Goal: Task Accomplishment & Management: Complete application form

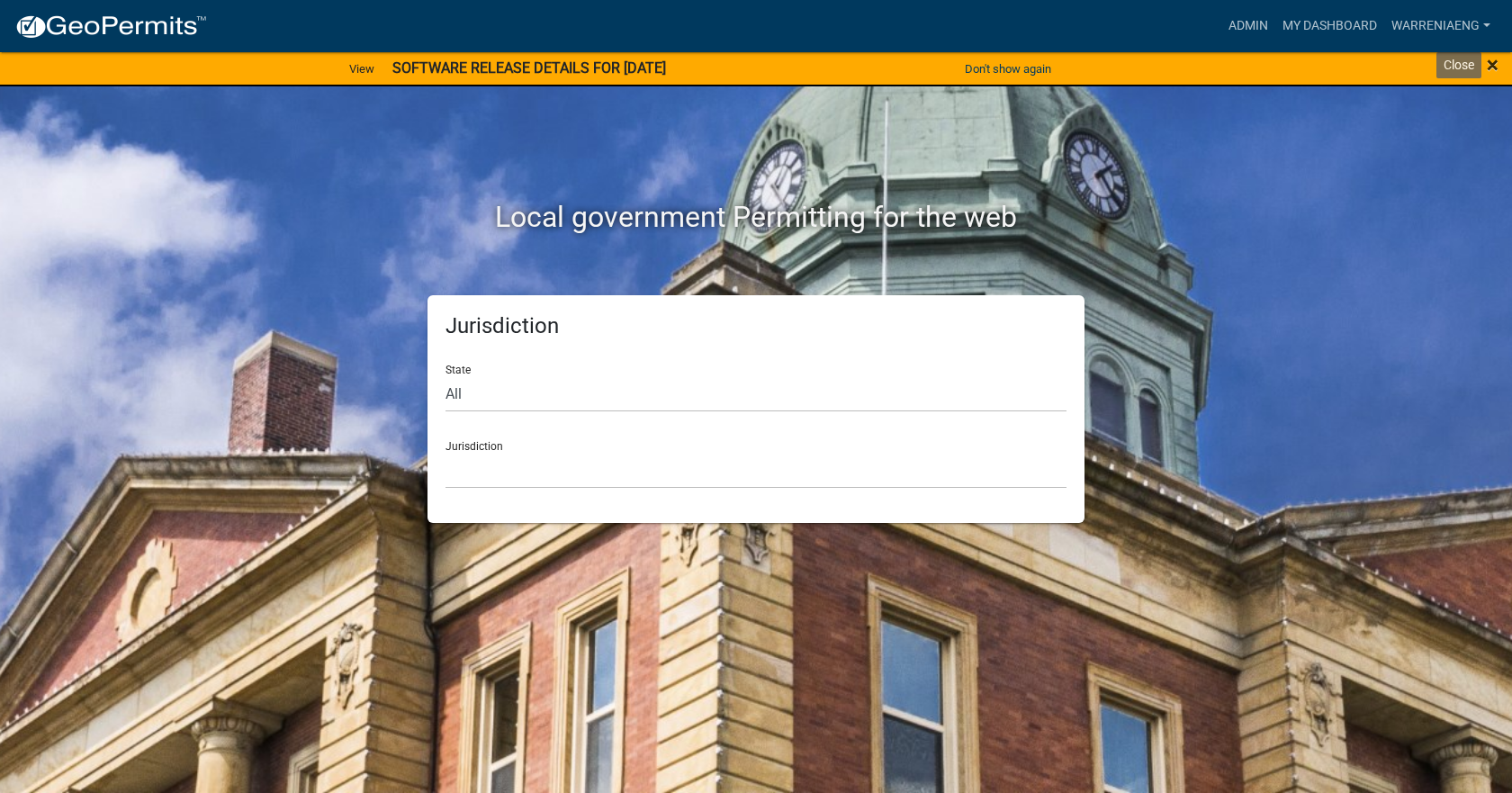
click at [1491, 75] on span "×" at bounding box center [1492, 65] width 12 height 25
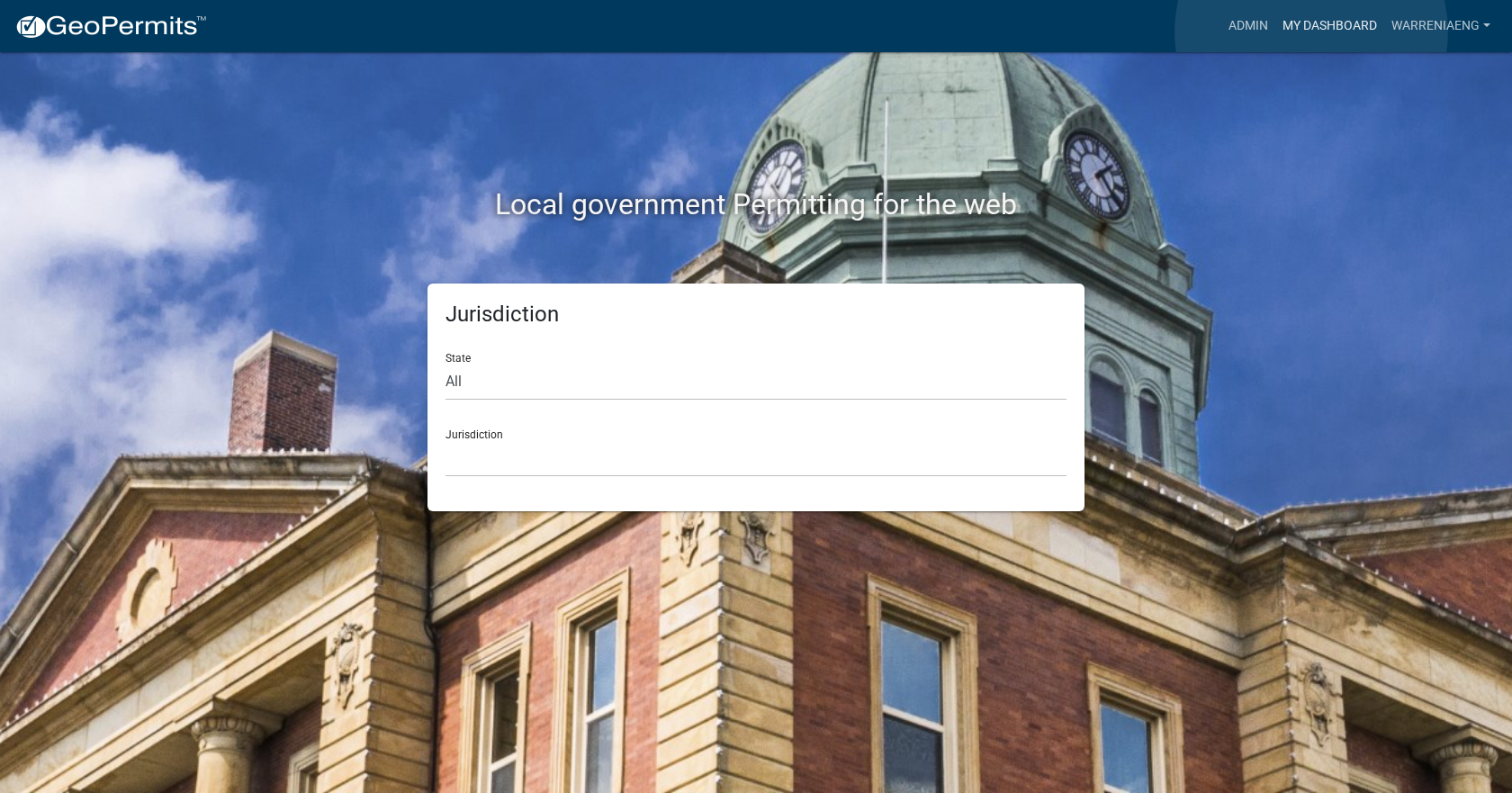
click at [1312, 32] on link "My Dashboard" at bounding box center [1330, 26] width 109 height 35
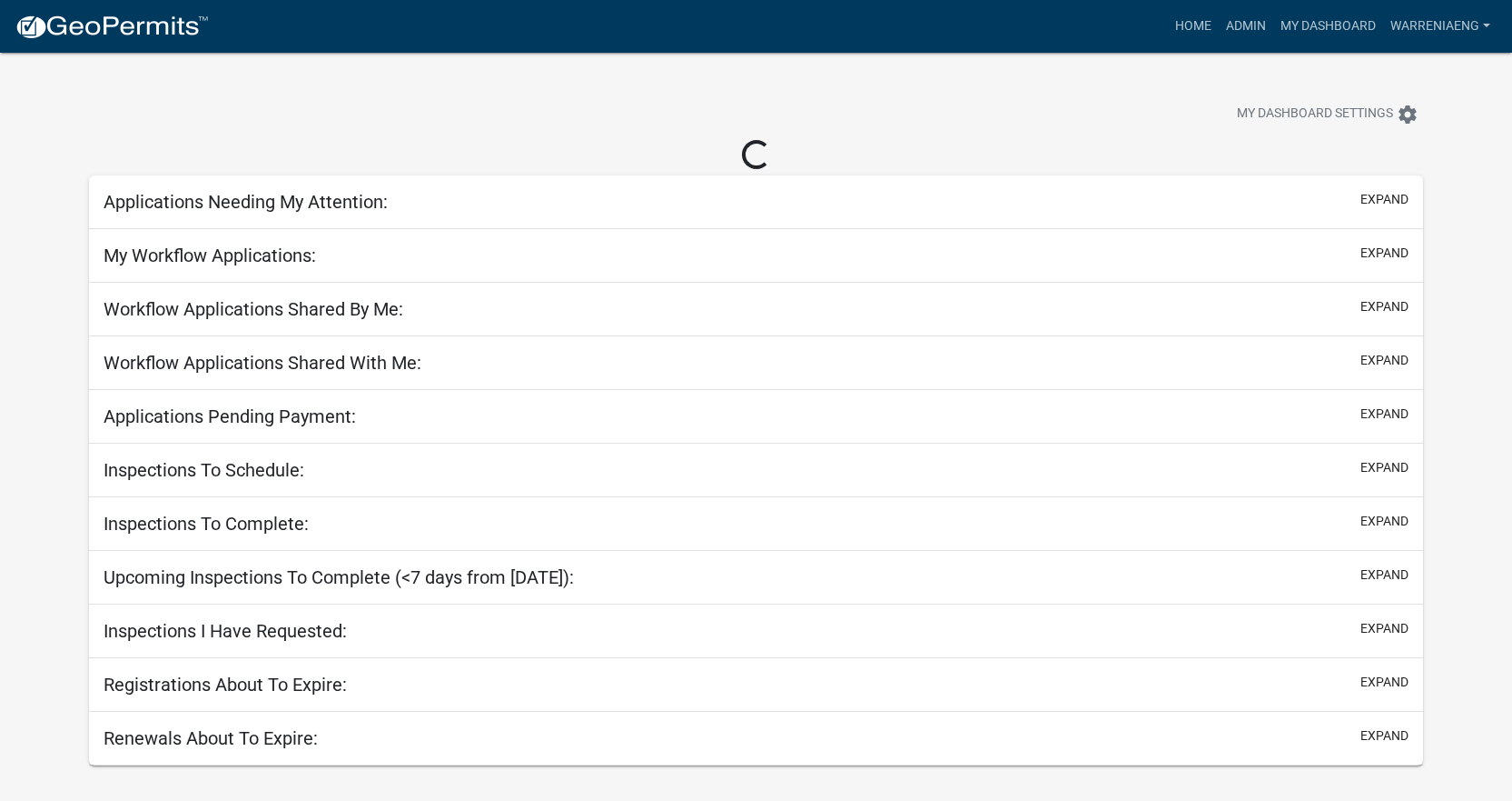
select select "3: 100"
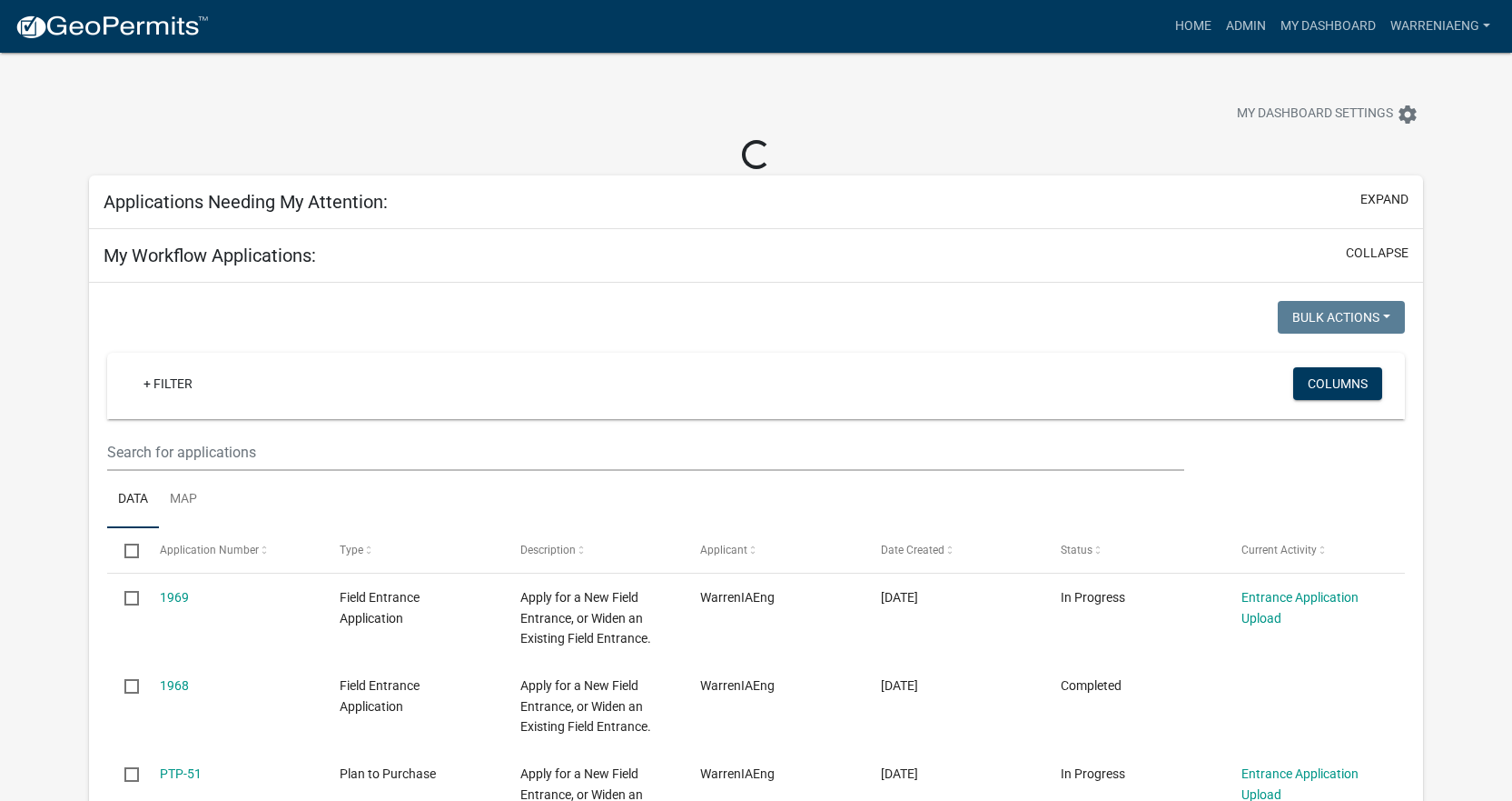
select select "2: 50"
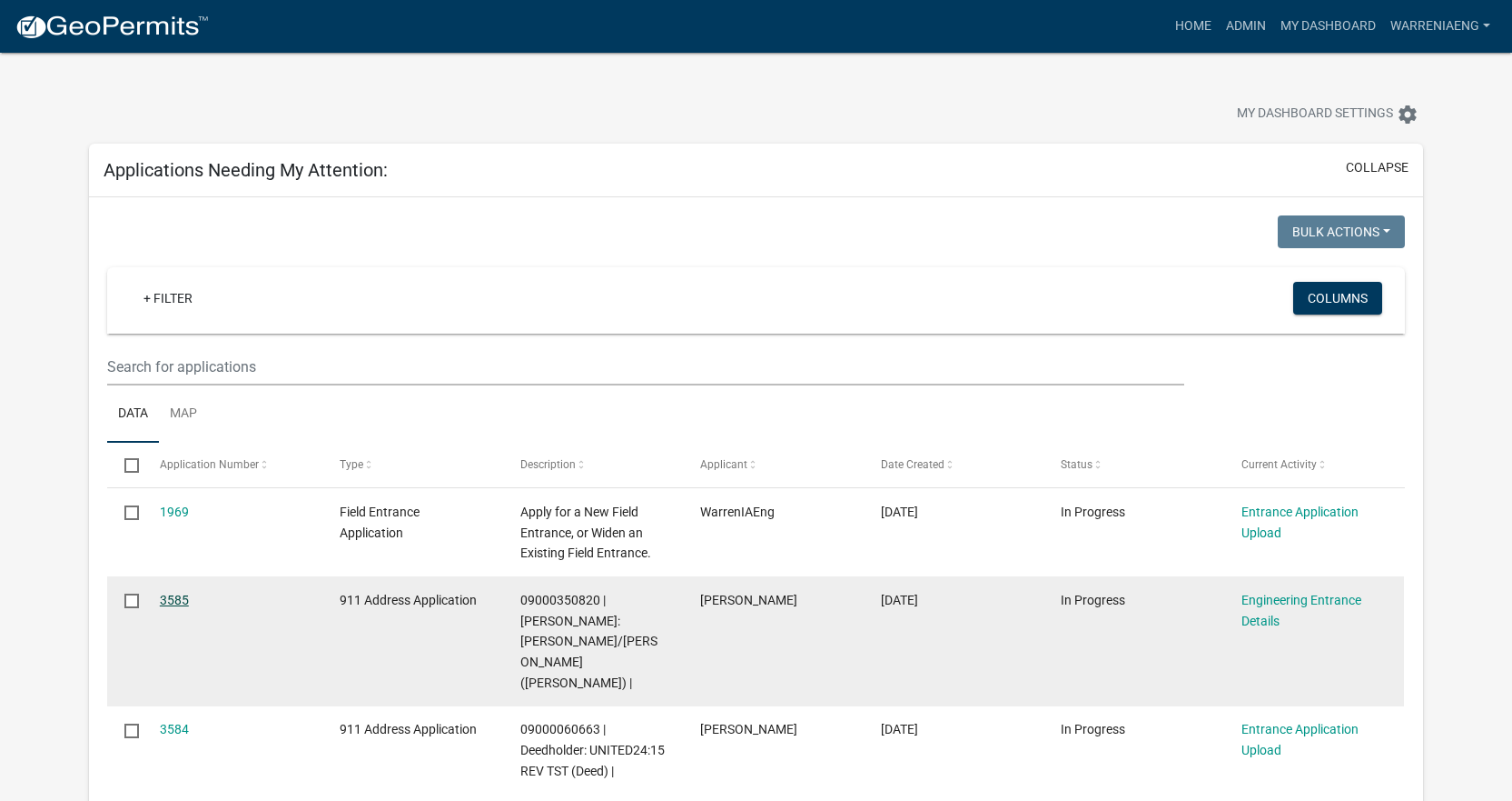
click at [172, 595] on link "3585" at bounding box center [175, 600] width 29 height 15
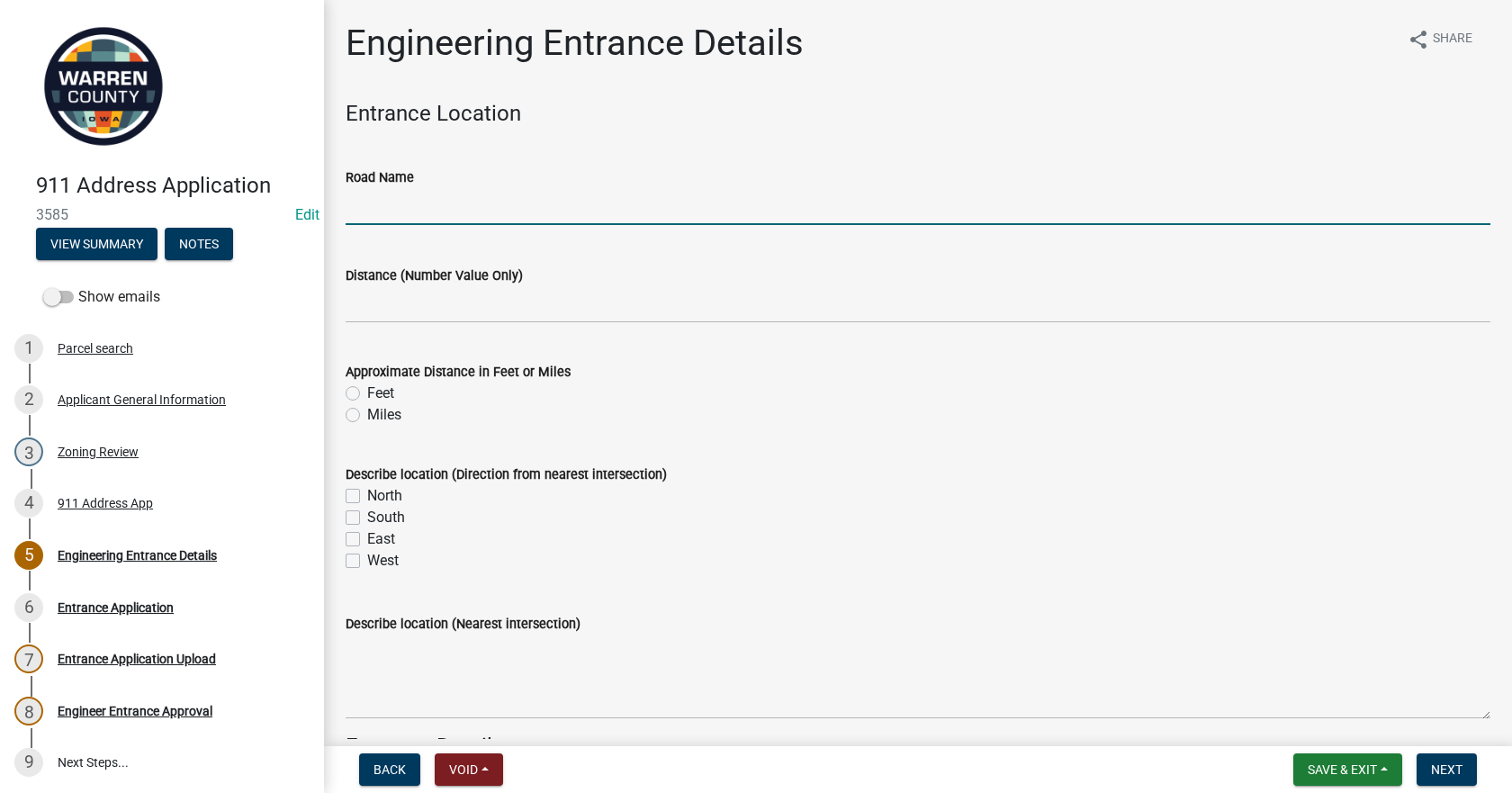
click at [406, 198] on input "Road Name" at bounding box center [917, 207] width 1145 height 37
type input "[GEOGRAPHIC_DATA]"
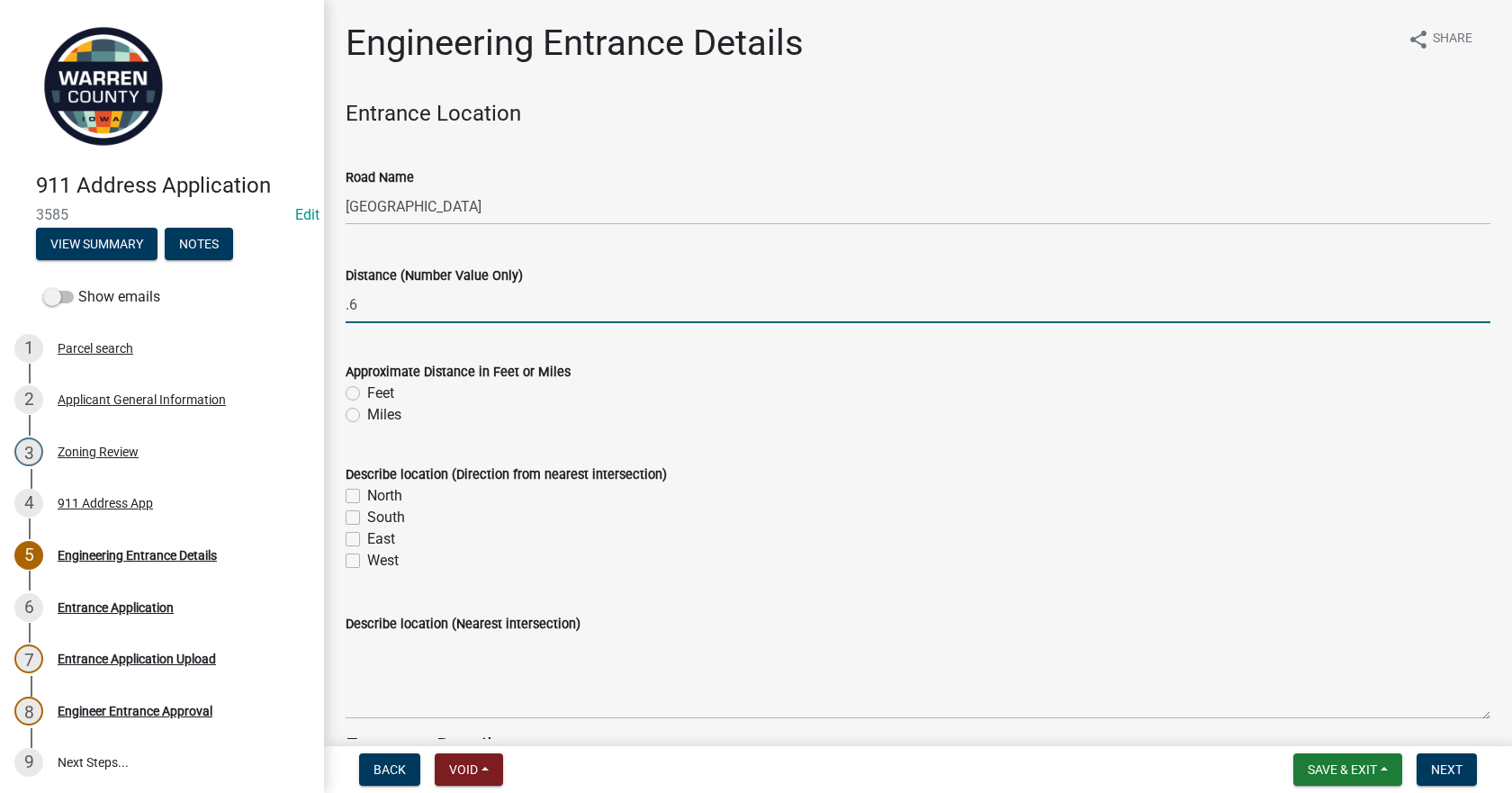
type input "0.6"
click at [387, 418] on label "Miles" at bounding box center [384, 415] width 35 height 22
click at [379, 416] on input "Miles" at bounding box center [373, 410] width 12 height 12
radio input "true"
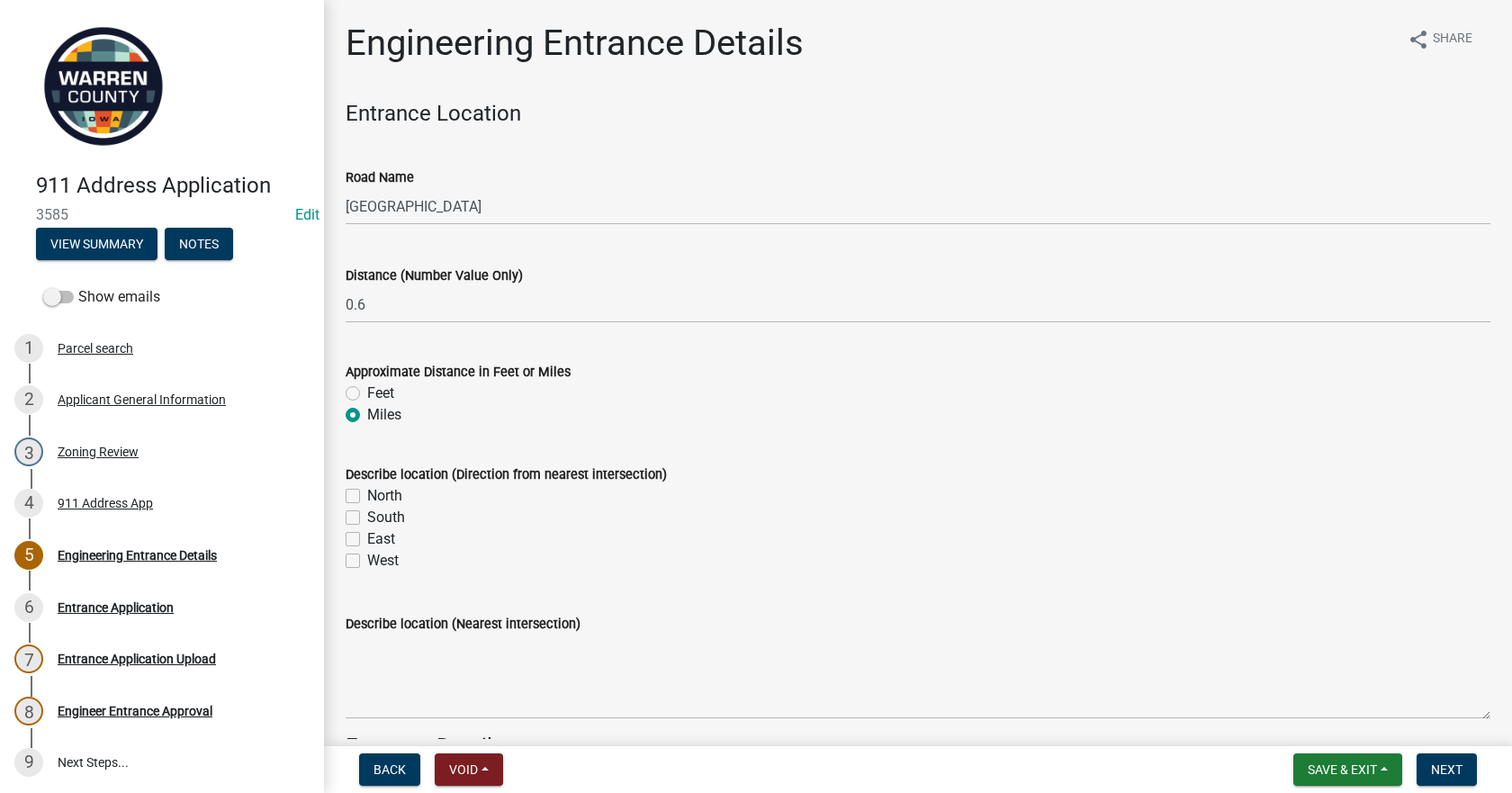
click at [367, 516] on label "South" at bounding box center [386, 517] width 38 height 22
click at [367, 516] on input "South" at bounding box center [373, 512] width 12 height 12
checkbox input "true"
checkbox input "false"
checkbox input "true"
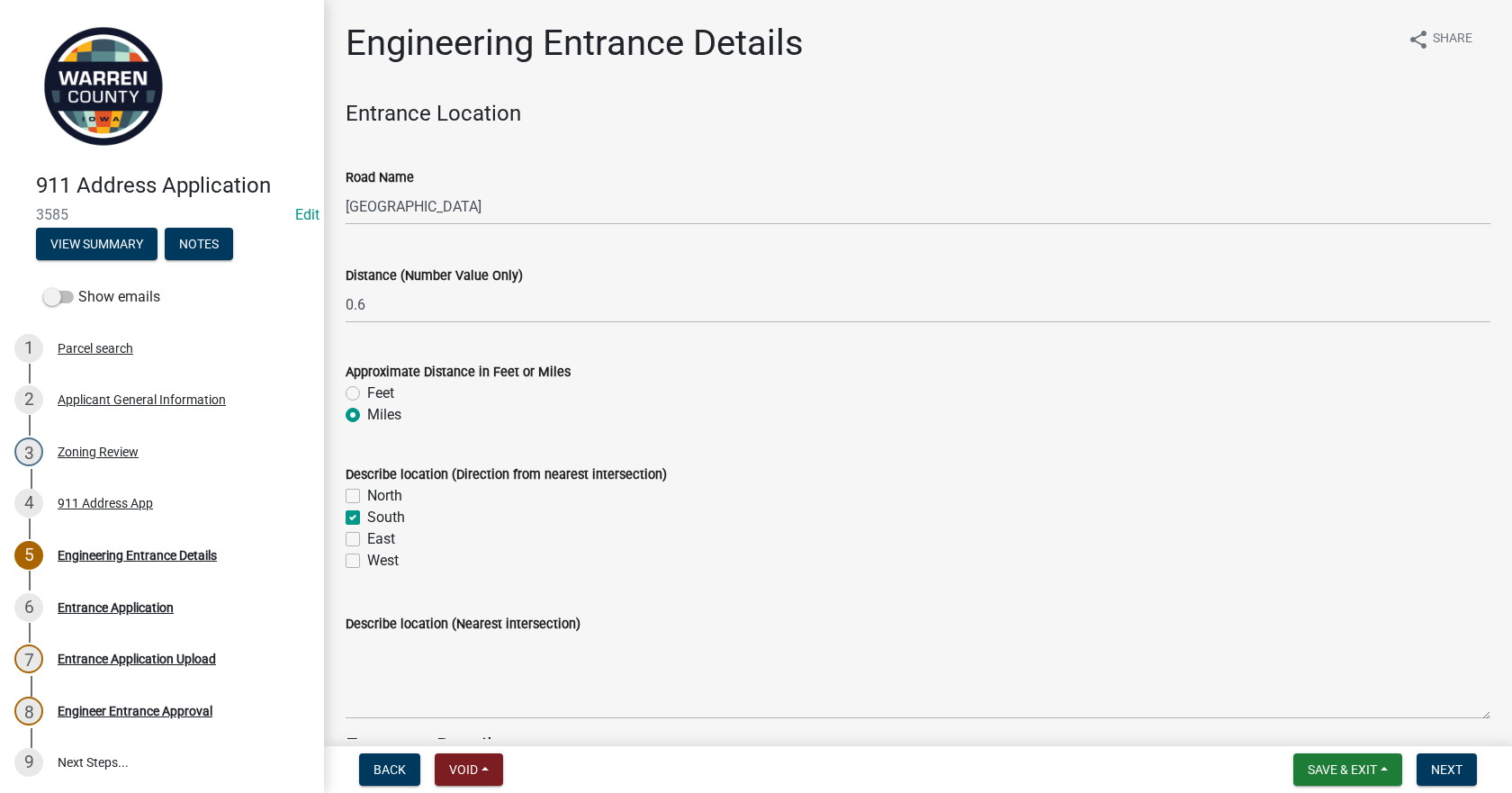
checkbox input "false"
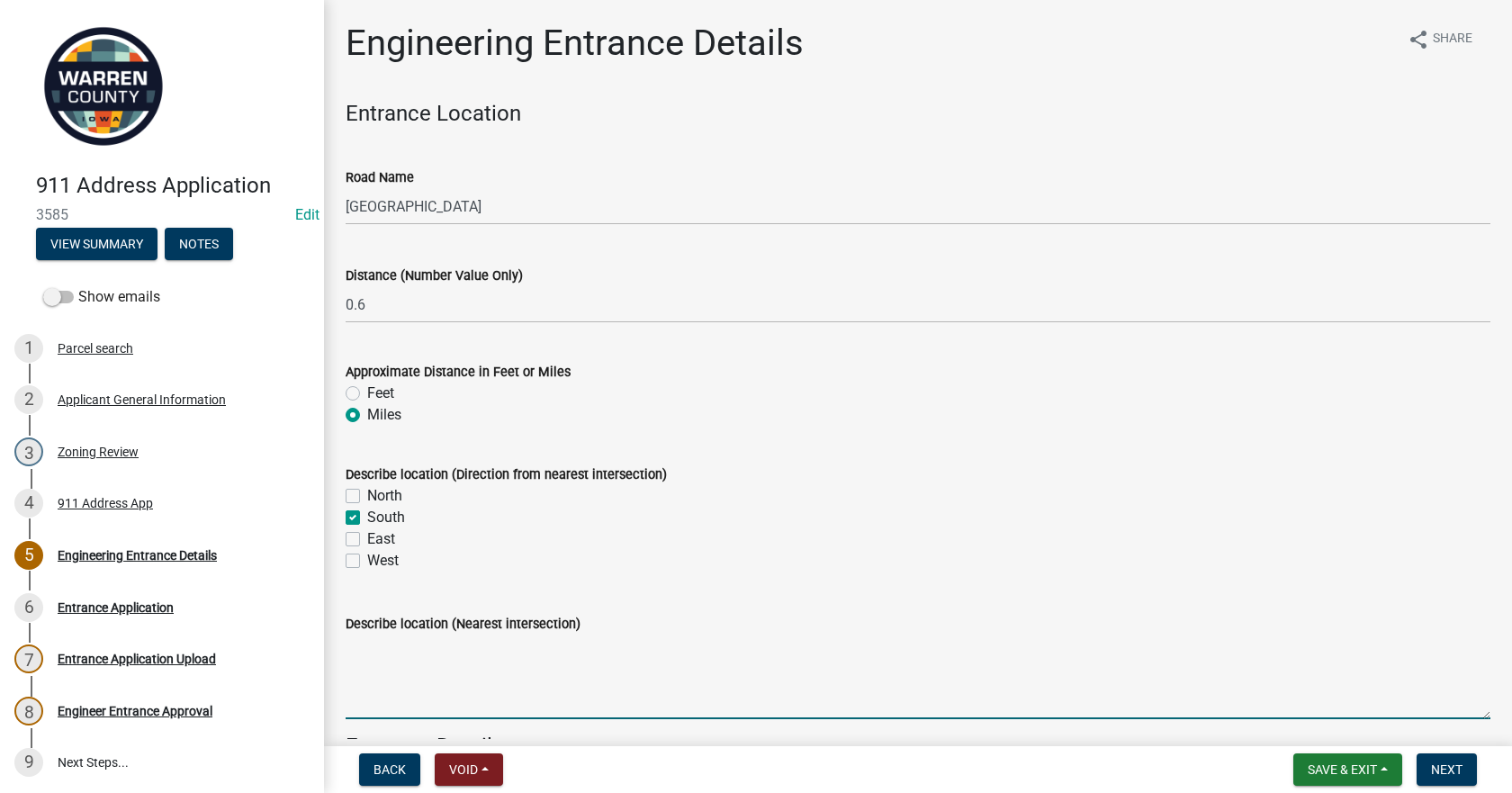
click at [404, 676] on textarea "Describe location (Nearest intersection)" at bounding box center [917, 676] width 1145 height 85
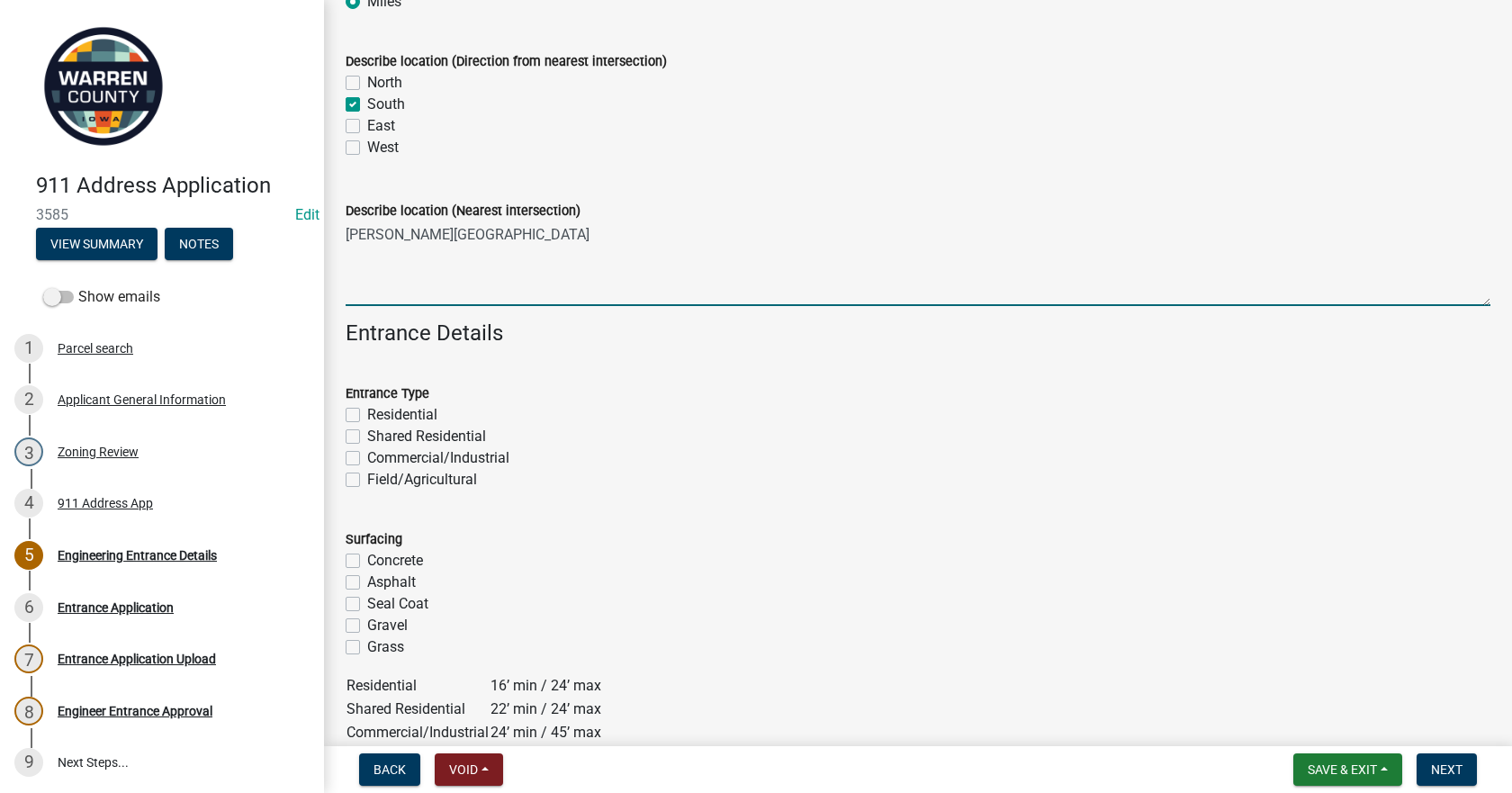
scroll to position [450, 0]
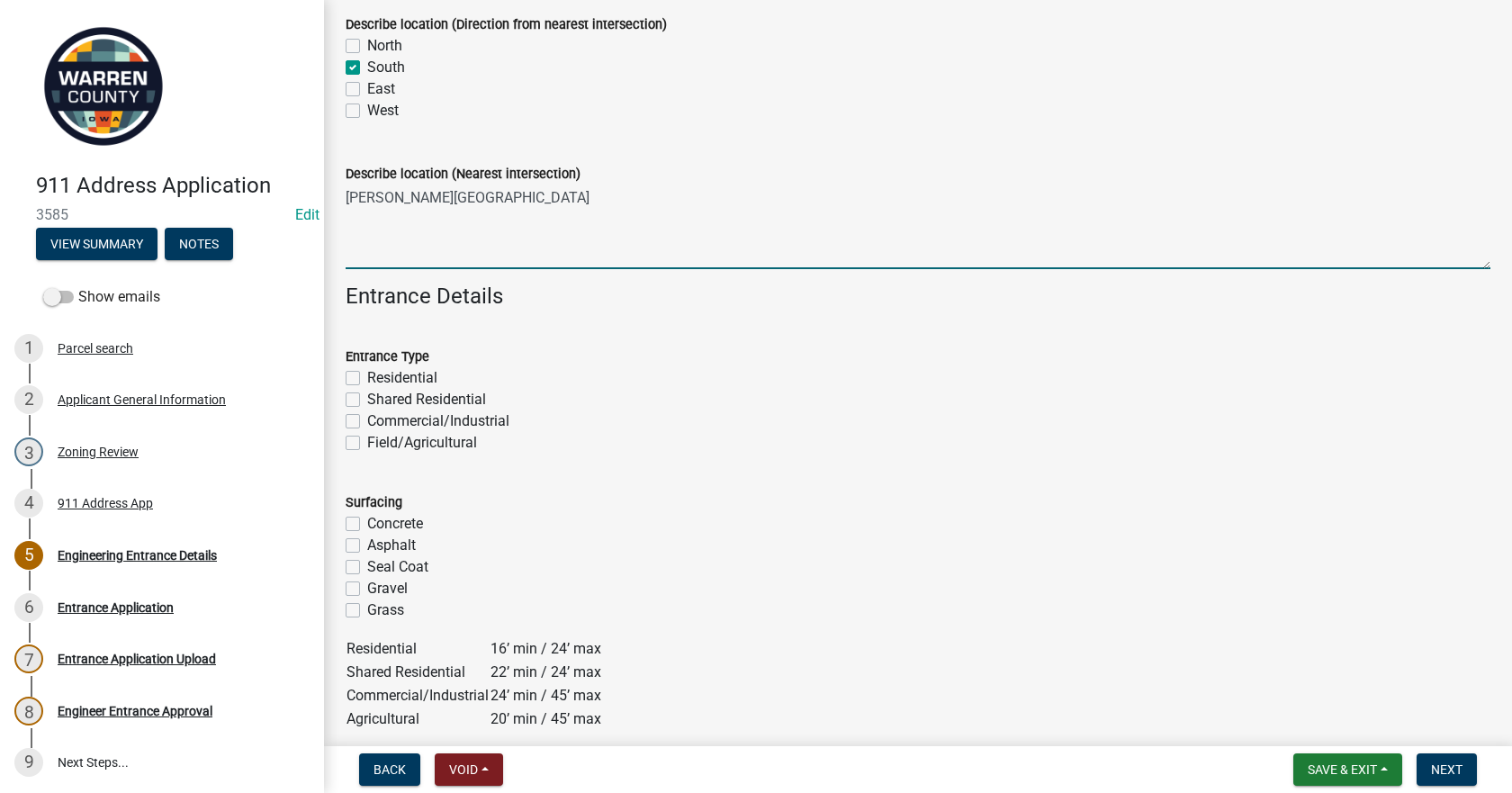
type textarea "[PERSON_NAME][GEOGRAPHIC_DATA]"
click at [367, 376] on label "Residential" at bounding box center [402, 378] width 70 height 22
click at [367, 376] on input "Residential" at bounding box center [373, 372] width 12 height 12
checkbox input "true"
checkbox input "false"
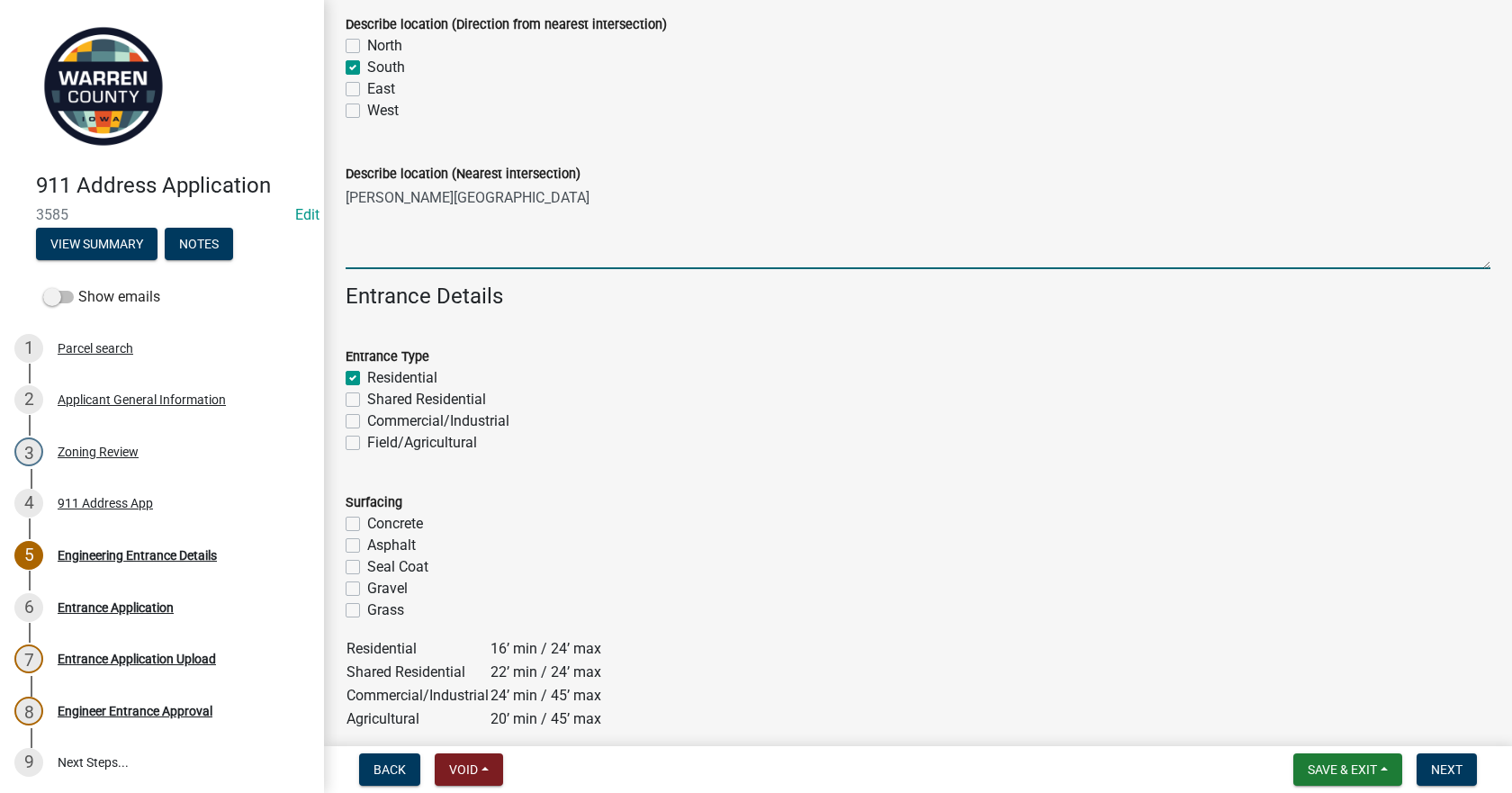
checkbox input "false"
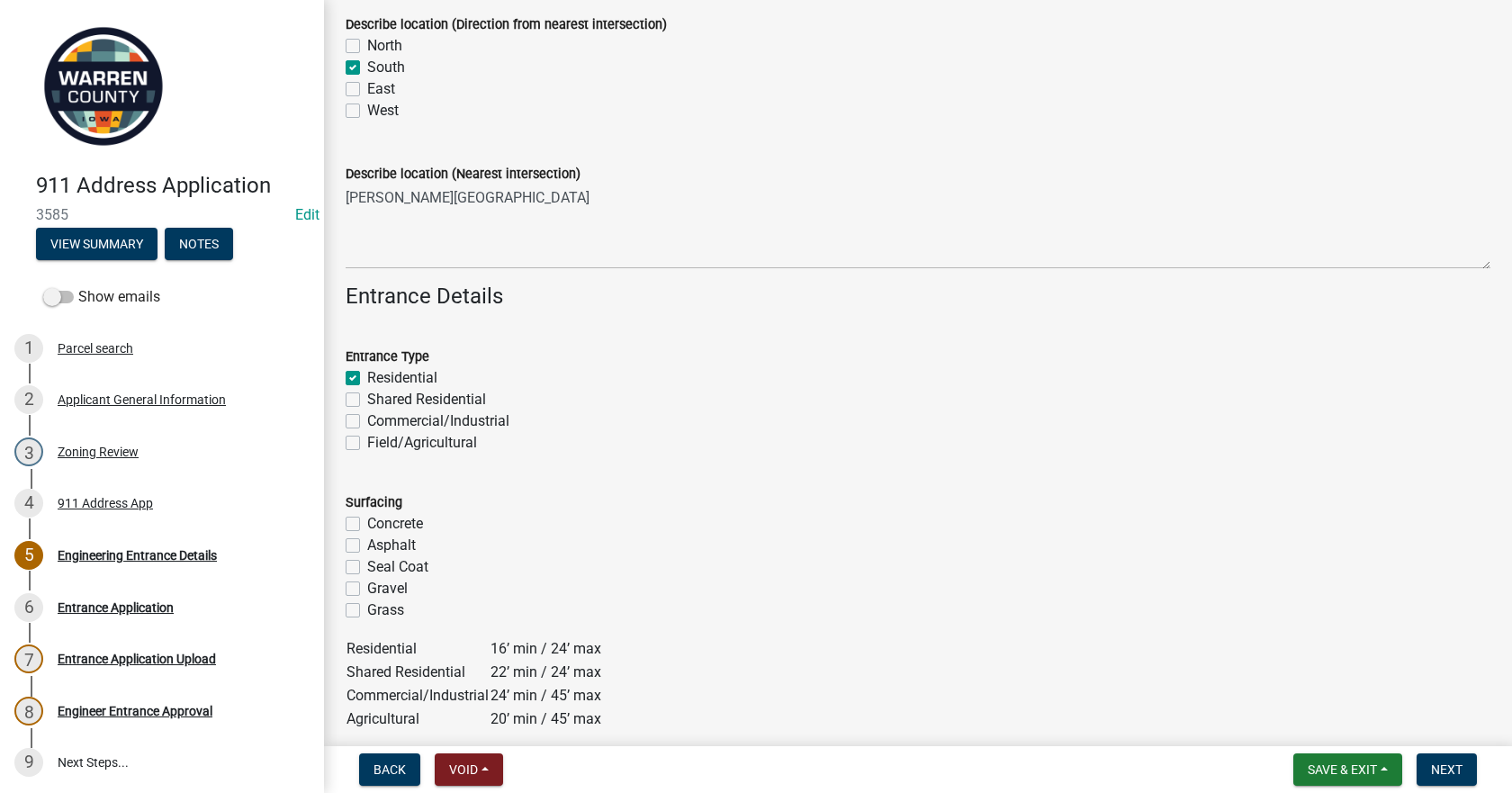
click at [367, 595] on label "Gravel" at bounding box center [387, 588] width 40 height 22
click at [367, 589] on input "Gravel" at bounding box center [373, 583] width 12 height 12
checkbox input "true"
checkbox input "false"
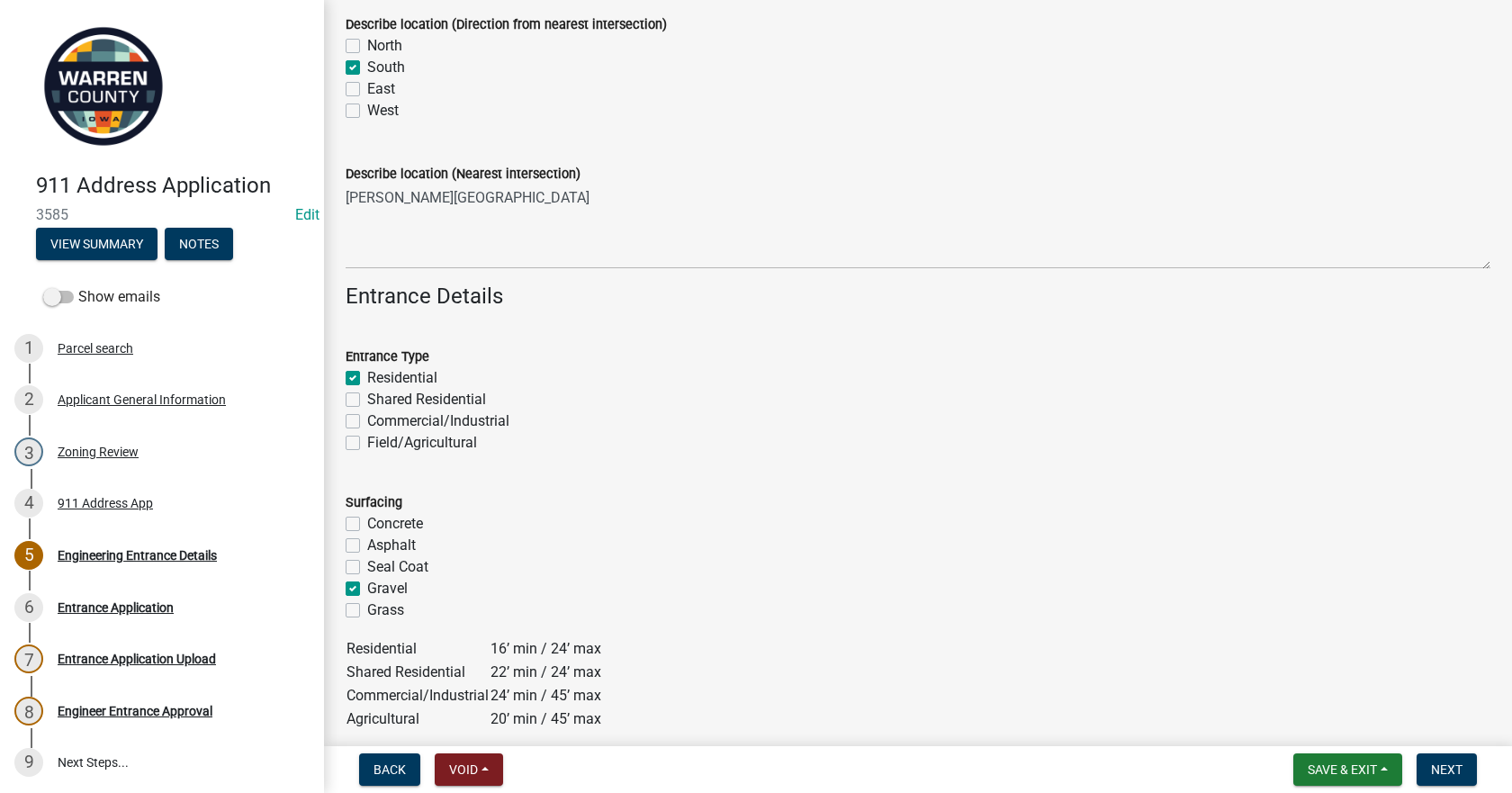
checkbox input "false"
checkbox input "true"
checkbox input "false"
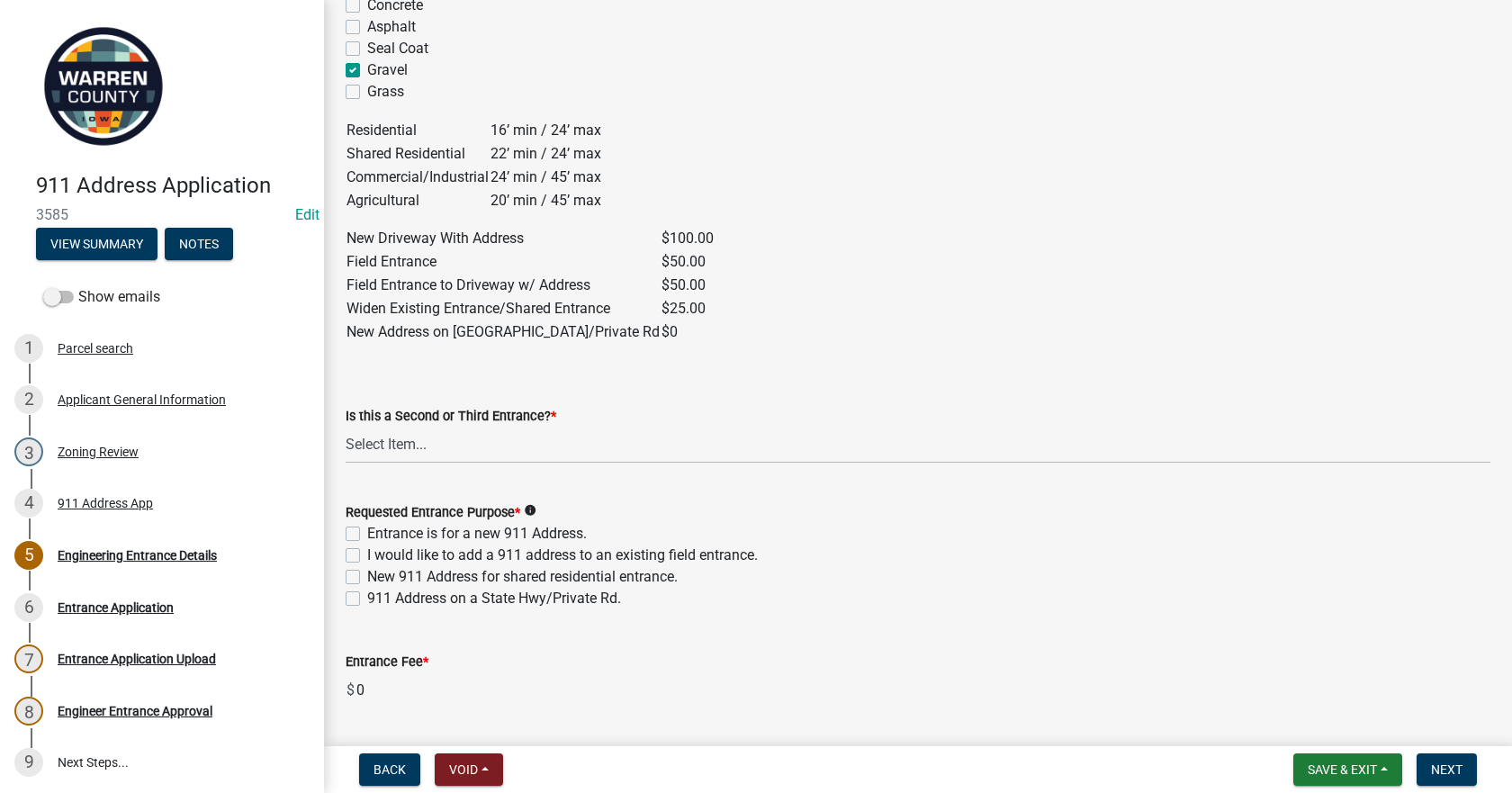
scroll to position [990, 0]
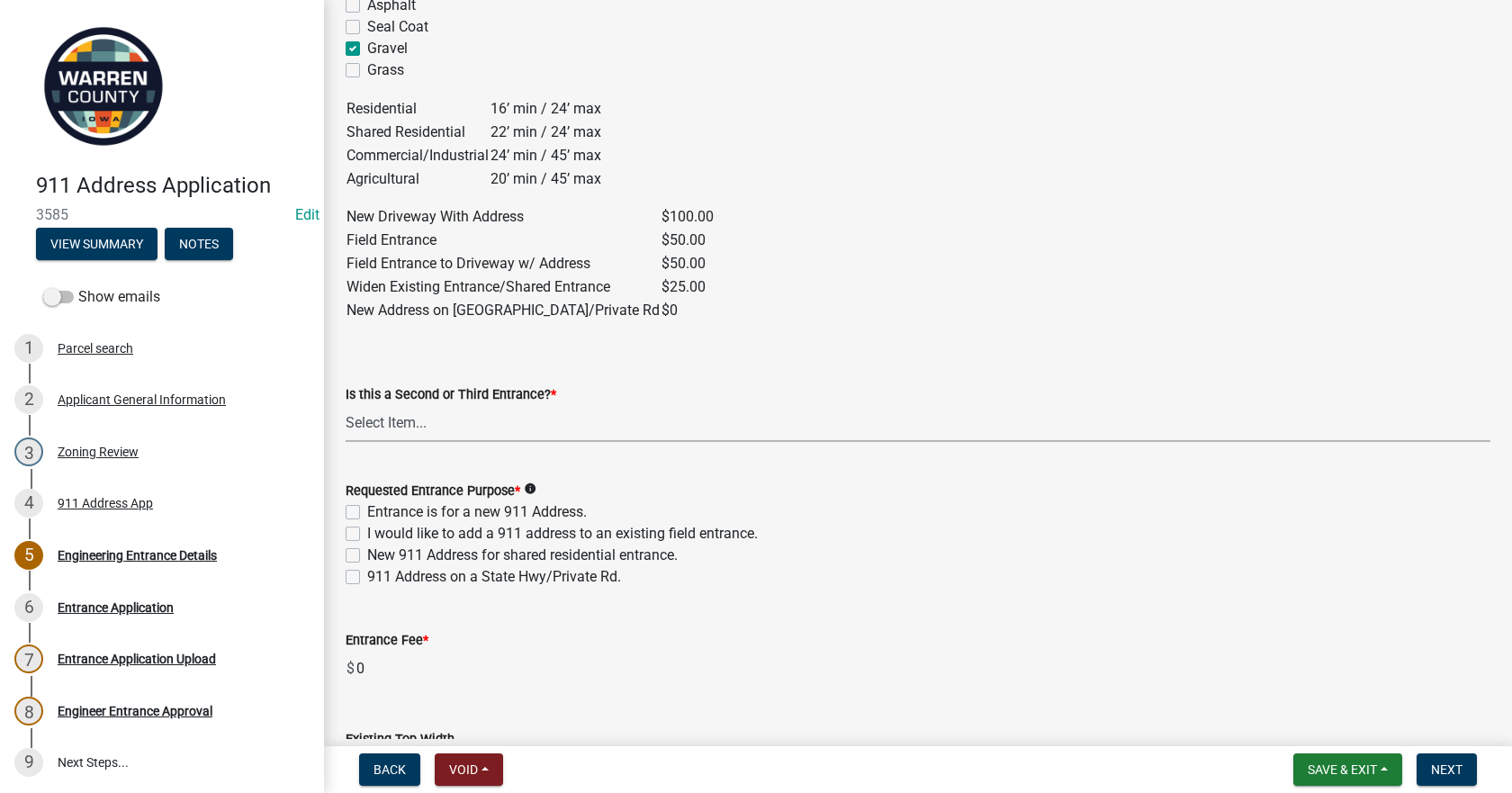
click at [421, 428] on select "Select Item... Yes No" at bounding box center [917, 423] width 1145 height 37
click at [345, 405] on select "Select Item... Yes No" at bounding box center [917, 423] width 1145 height 37
select select "5300d118-efaf-4d36-bbc3-62d1d2d0e61b"
click at [367, 513] on label "Entrance is for a new 911 Address." at bounding box center [476, 512] width 220 height 22
click at [367, 513] on input "Entrance is for a new 911 Address." at bounding box center [373, 506] width 12 height 12
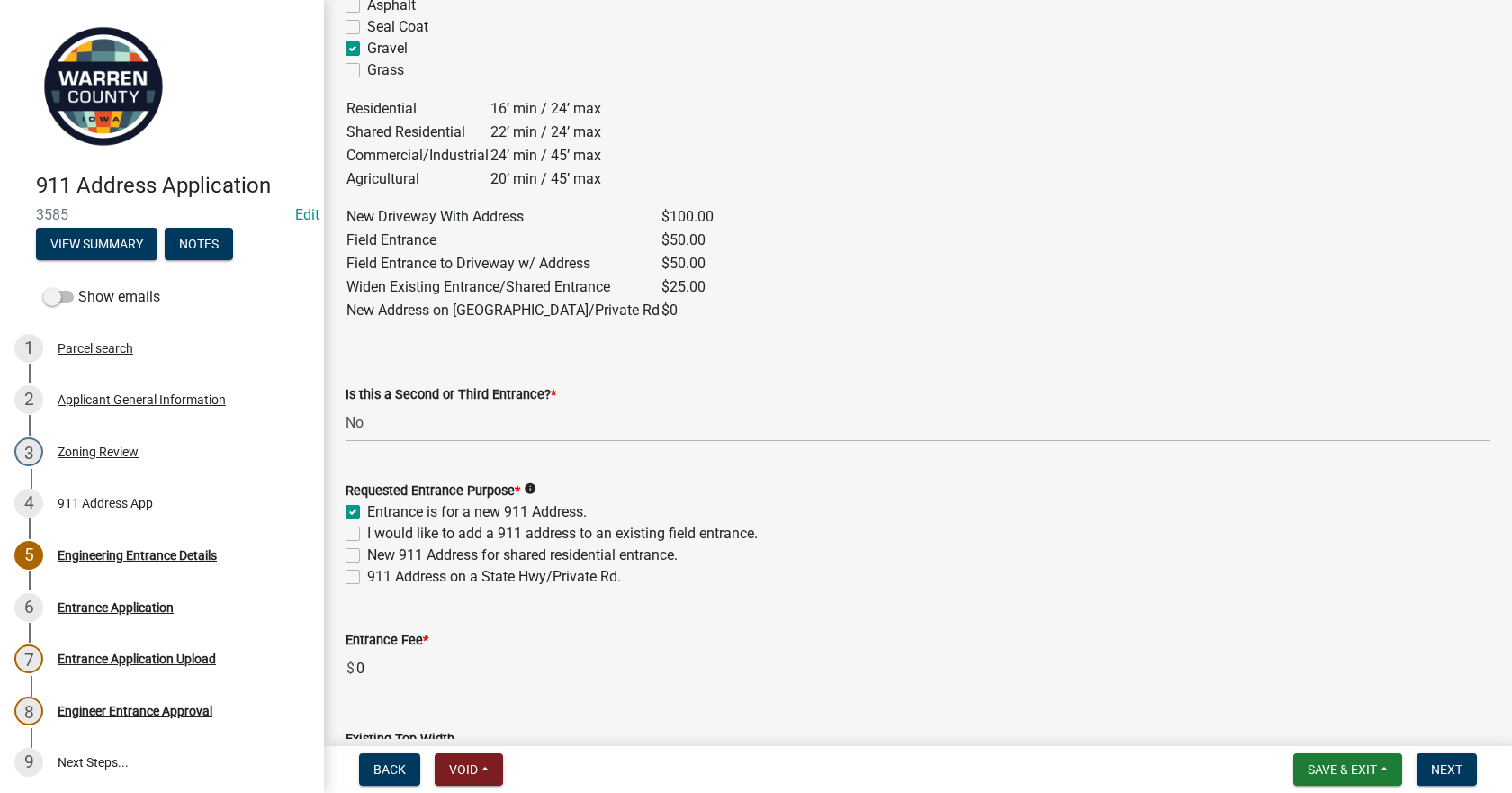
checkbox input "true"
checkbox input "false"
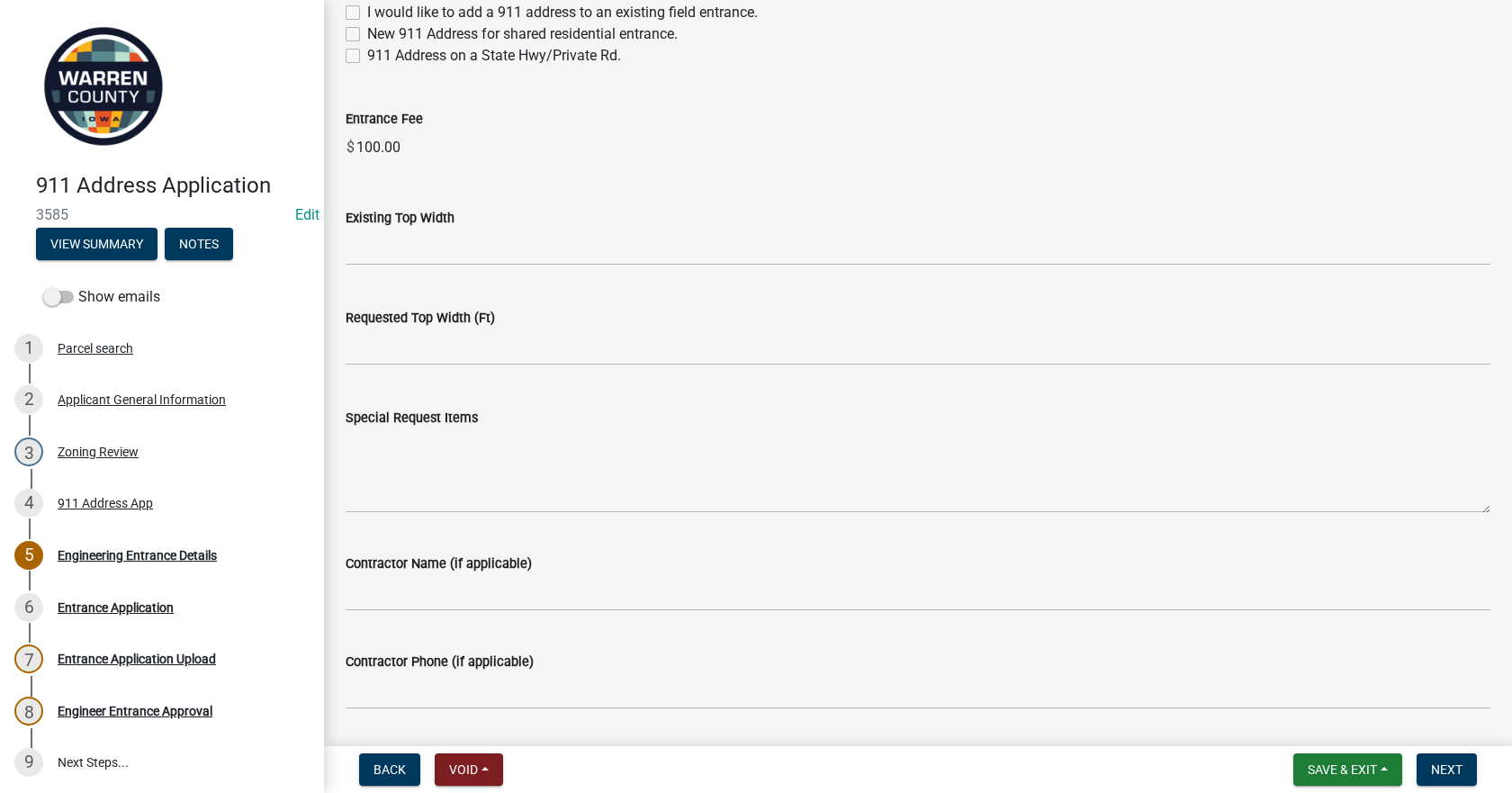
scroll to position [1565, 0]
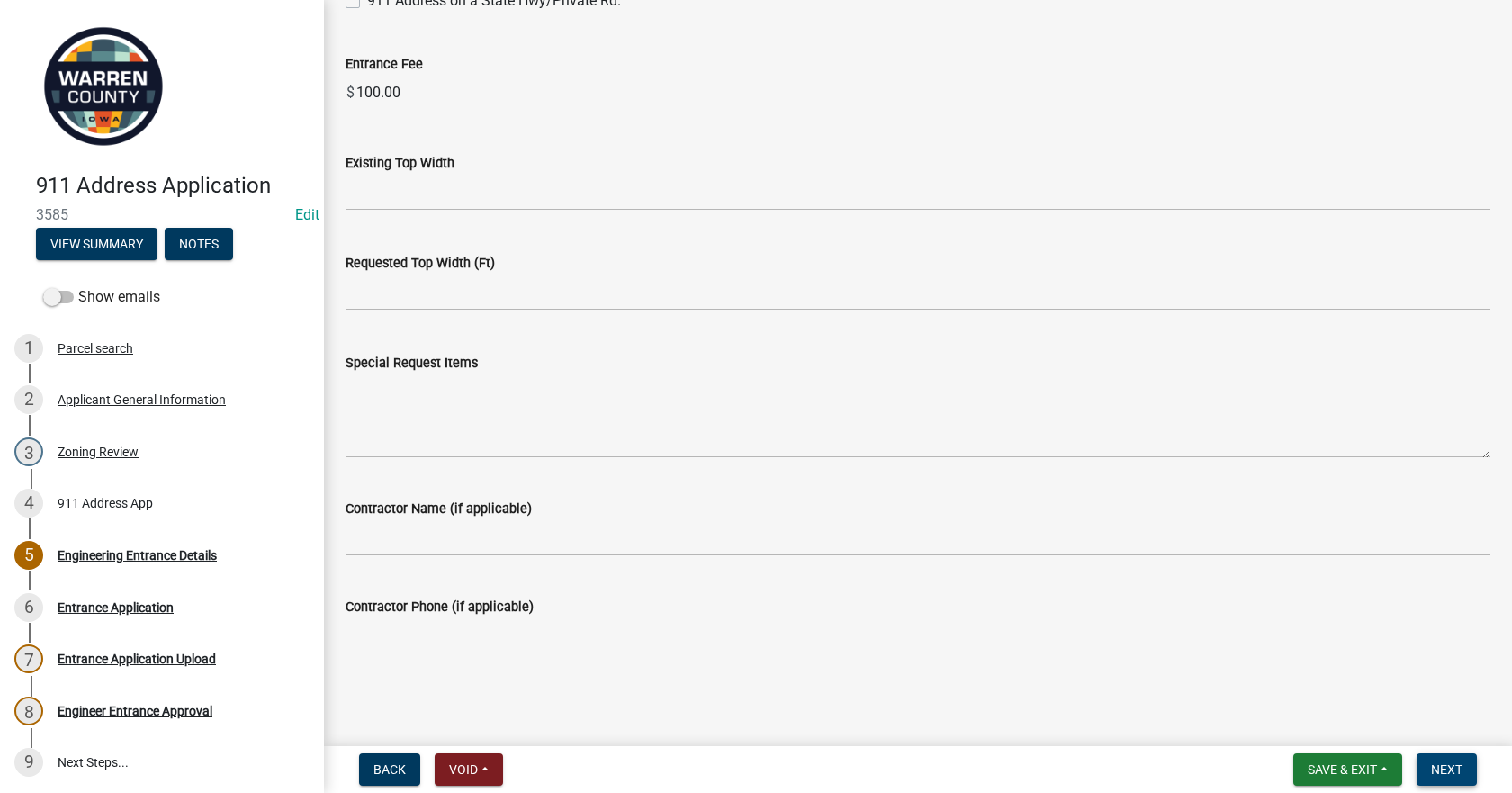
click at [1443, 765] on span "Next" at bounding box center [1446, 769] width 32 height 15
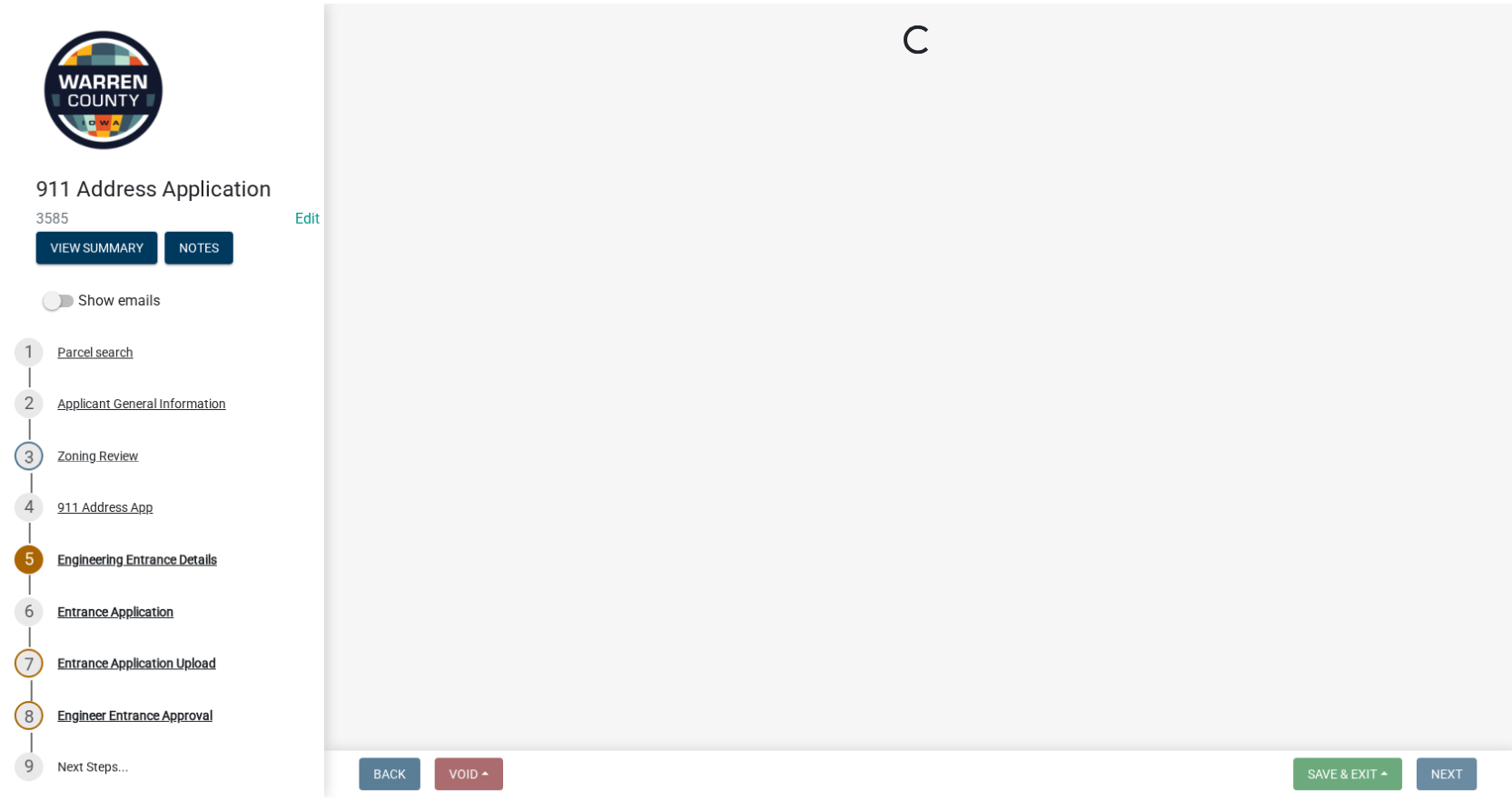
scroll to position [0, 0]
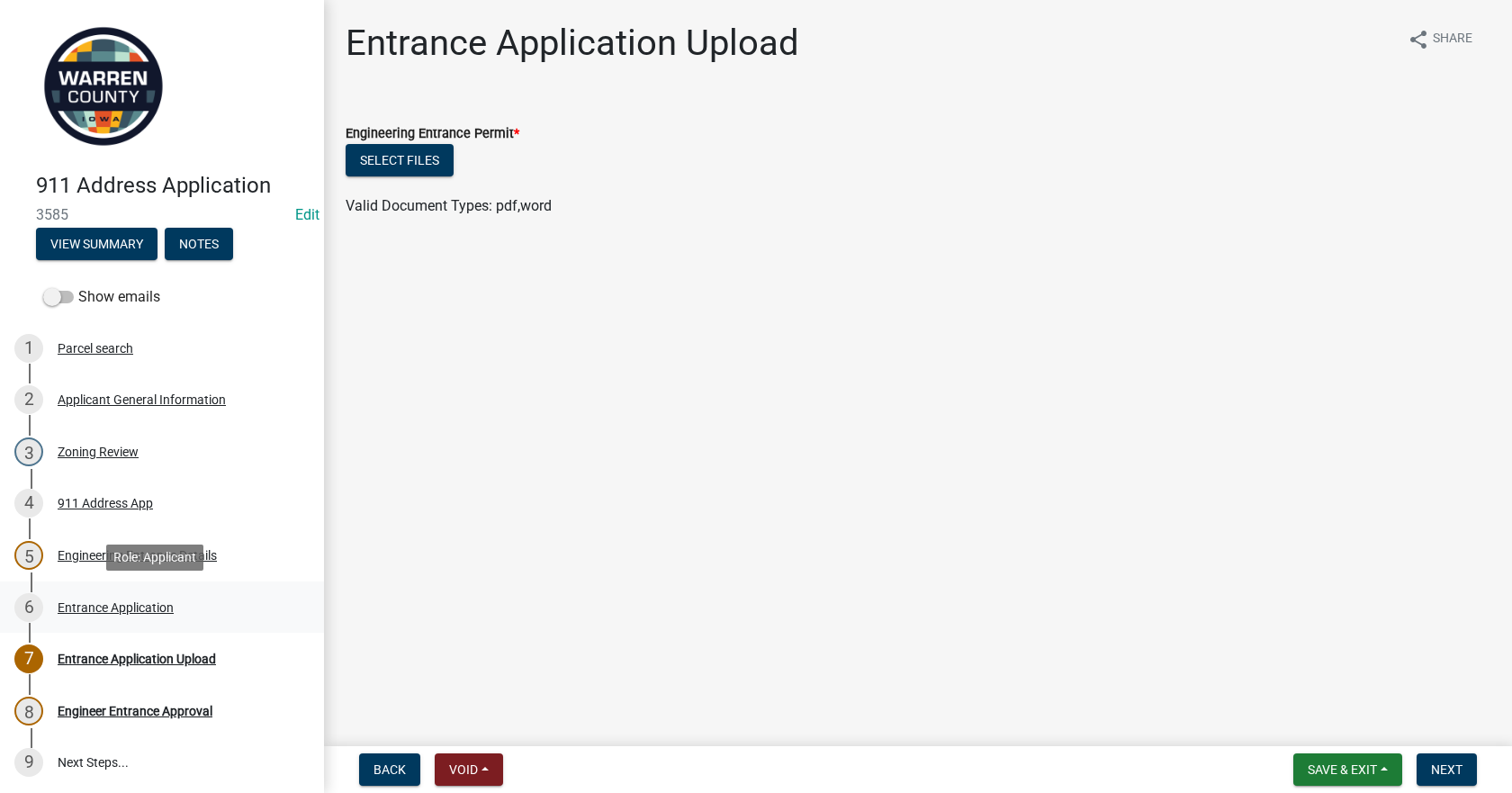
click at [129, 601] on div "Entrance Application" at bounding box center [115, 607] width 116 height 13
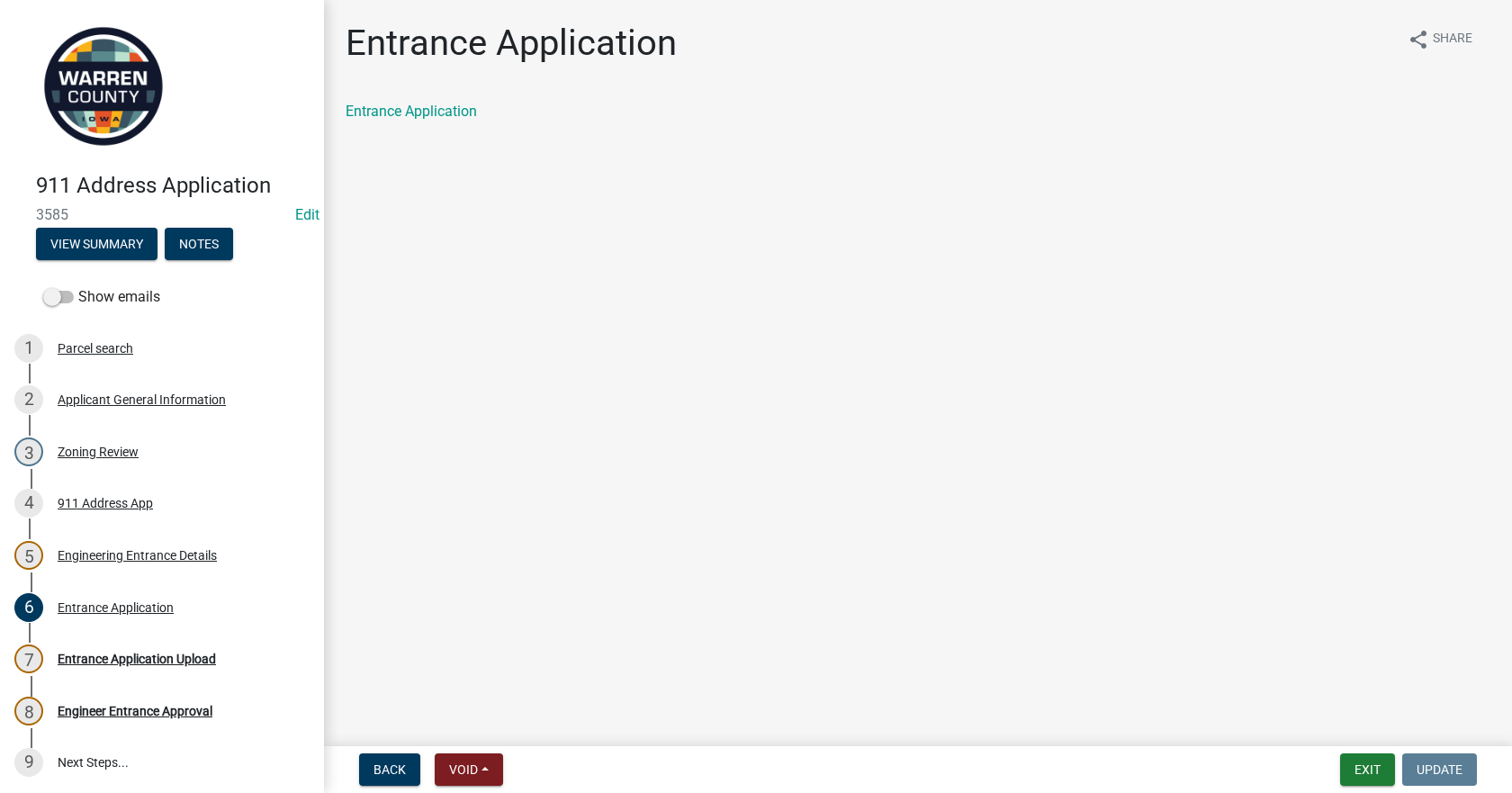
click at [449, 119] on div "Entrance Application" at bounding box center [917, 112] width 1145 height 22
click at [455, 112] on link "Entrance Application" at bounding box center [411, 111] width 131 height 17
click at [125, 655] on div "Entrance Application Upload" at bounding box center [137, 658] width 158 height 13
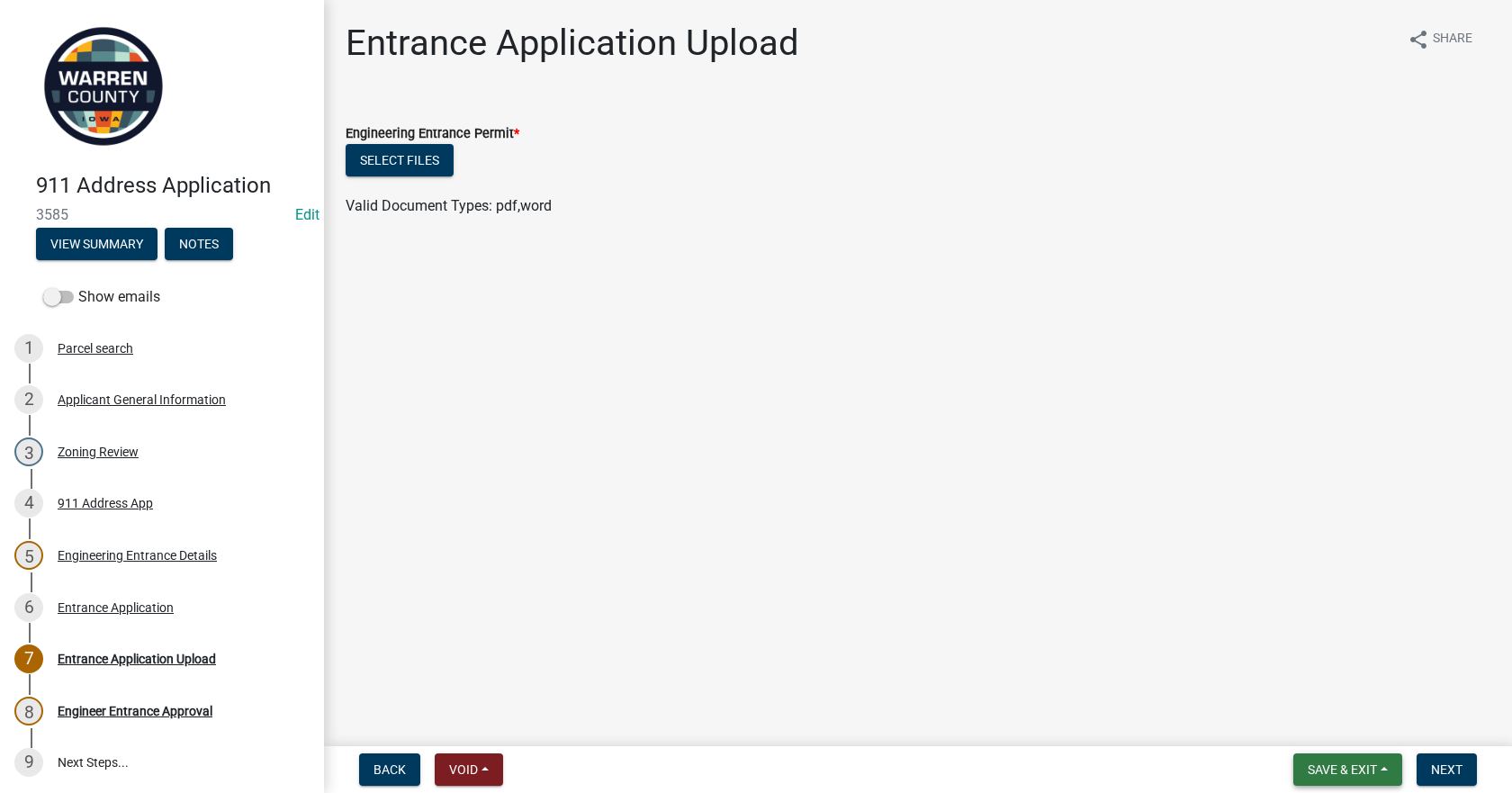
click at [1363, 771] on span "Save & Exit" at bounding box center [1343, 769] width 69 height 15
click at [1333, 715] on button "Save & Exit" at bounding box center [1330, 722] width 144 height 43
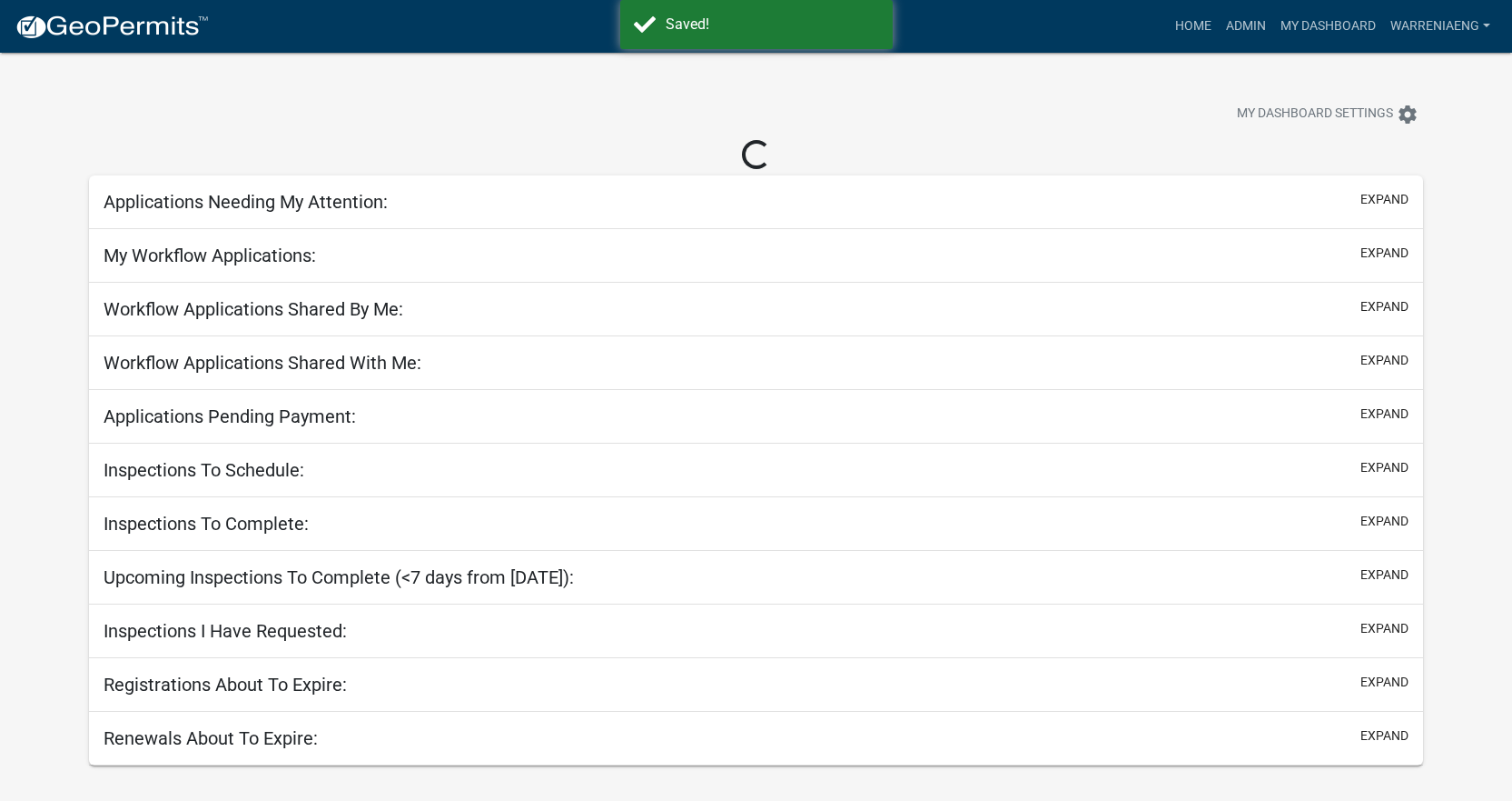
select select "3: 100"
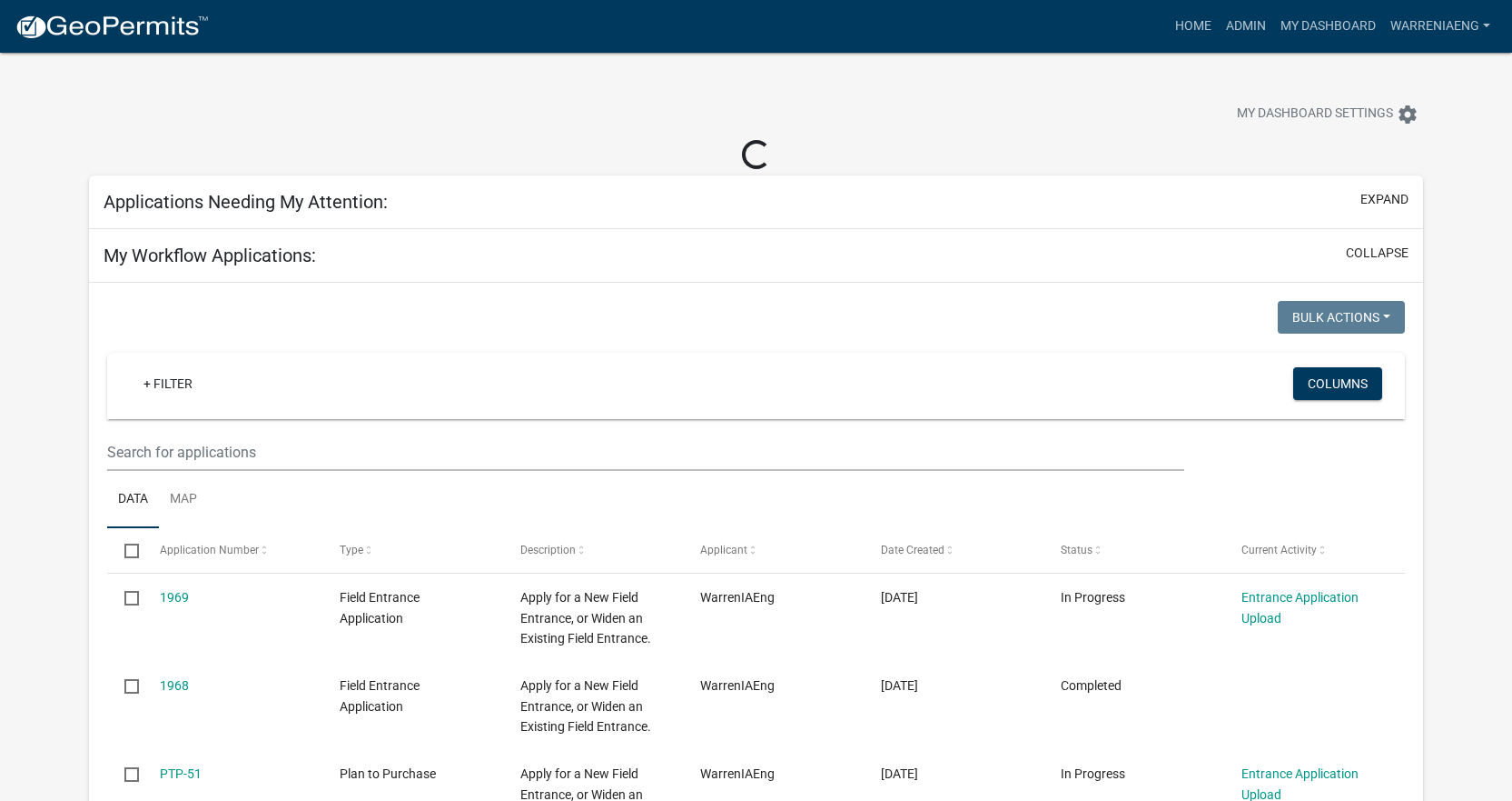
select select "2: 50"
